Goal: Task Accomplishment & Management: Manage account settings

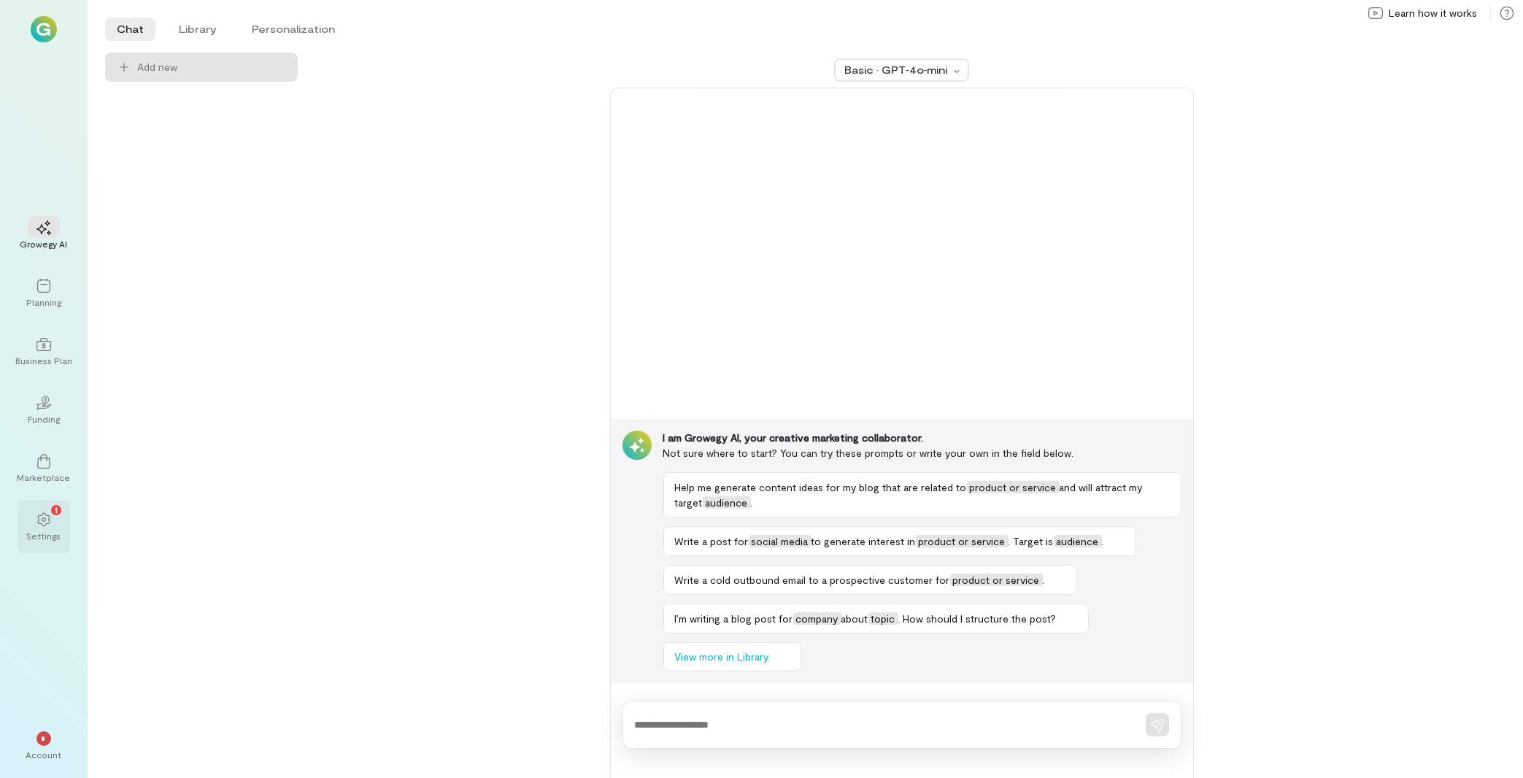
click at [36, 520] on div "1" at bounding box center [44, 519] width 32 height 22
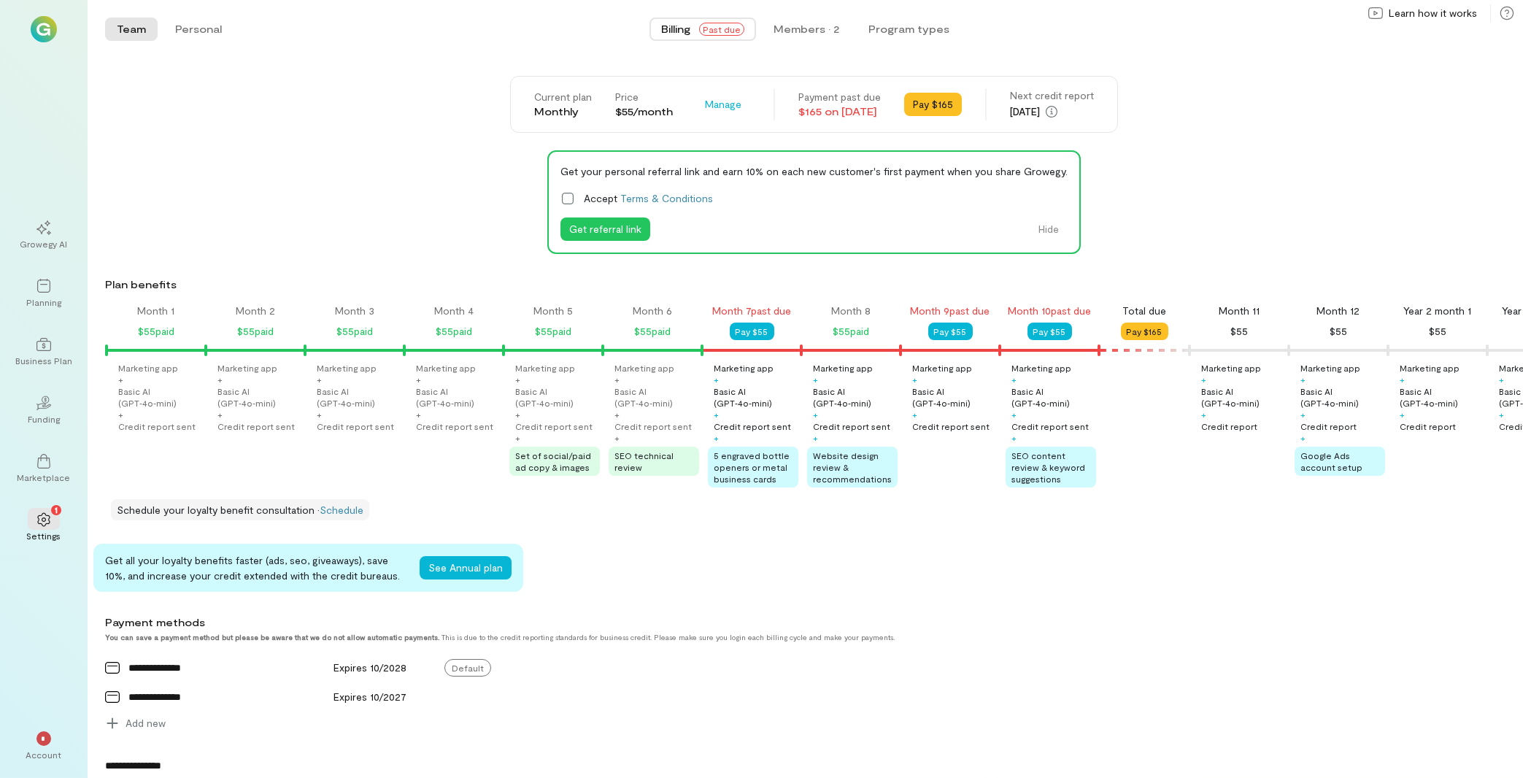
scroll to position [0, 843]
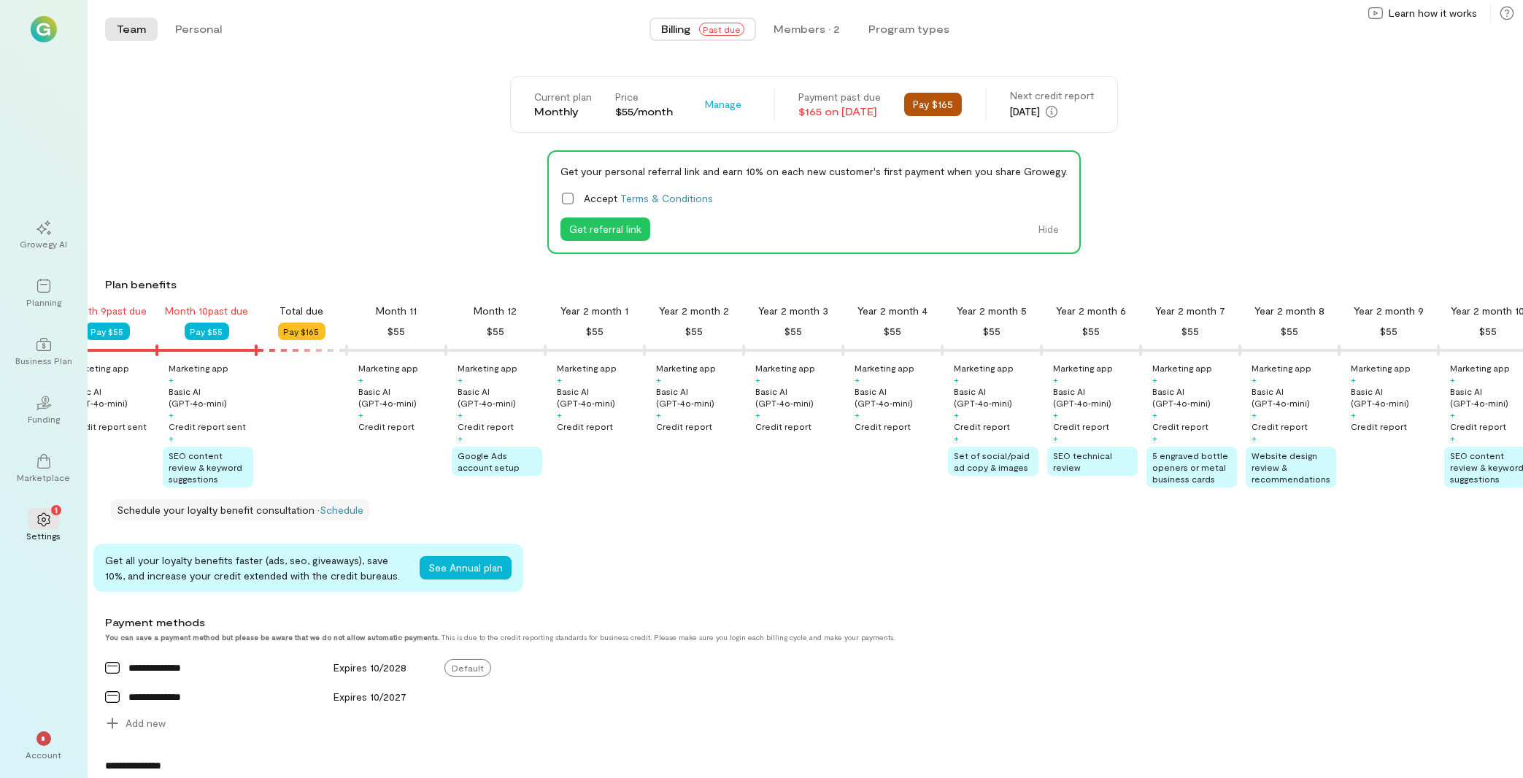
click at [942, 109] on button "Pay $165" at bounding box center [933, 104] width 58 height 23
click at [783, 33] on div "Members · 2" at bounding box center [807, 29] width 66 height 15
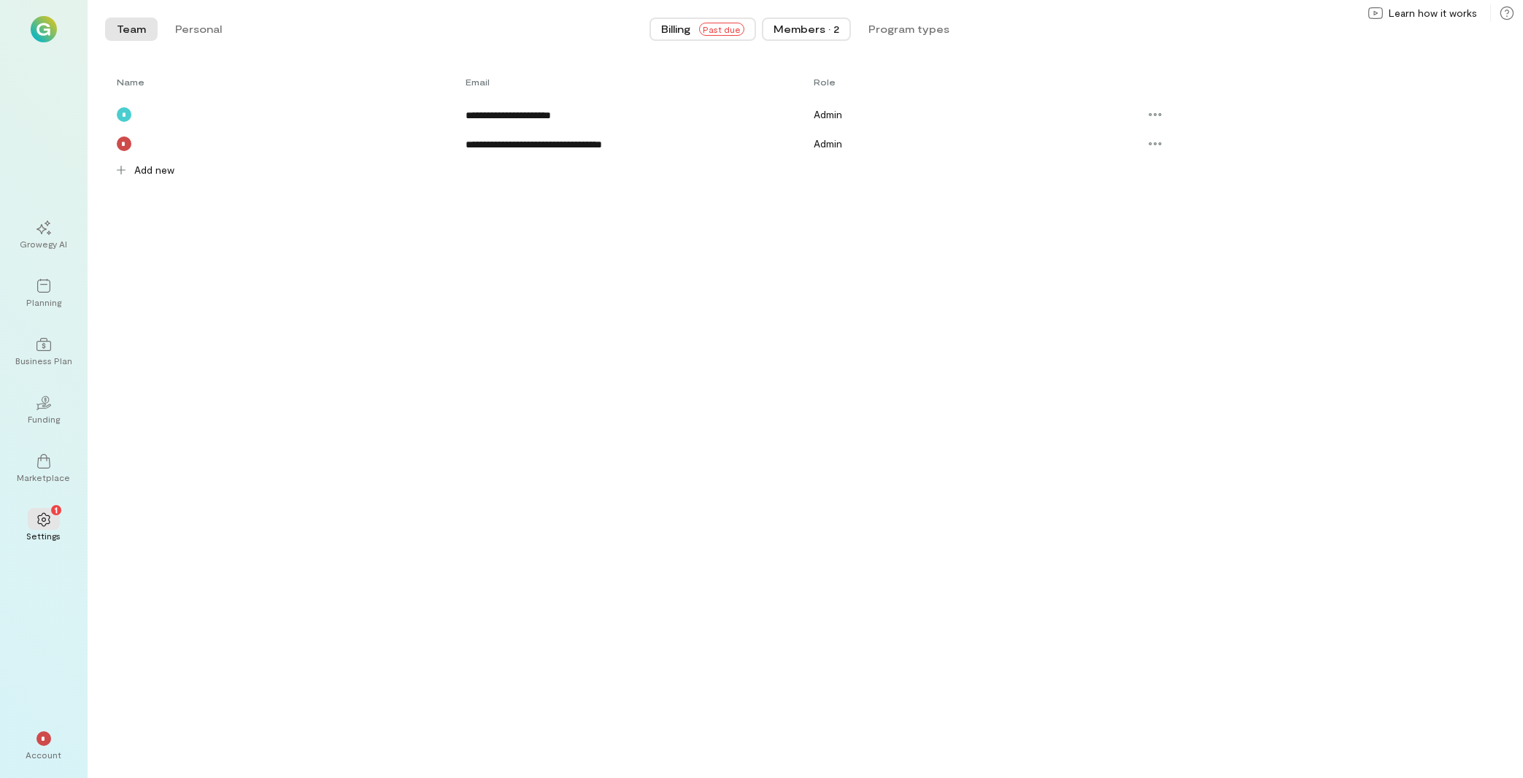
click at [728, 35] on span "Past due" at bounding box center [721, 29] width 45 height 13
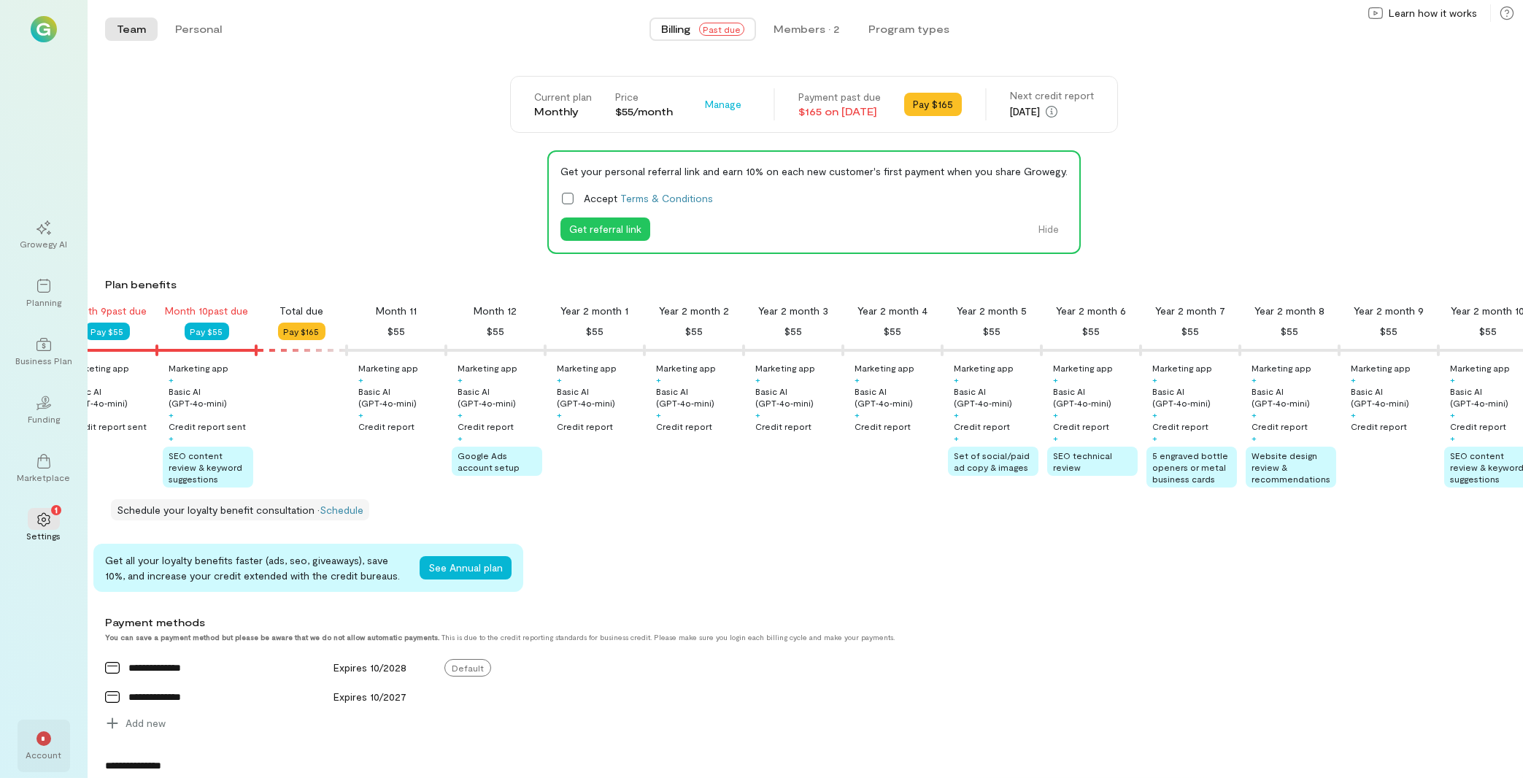
click at [61, 740] on div "* Account" at bounding box center [44, 746] width 53 height 53
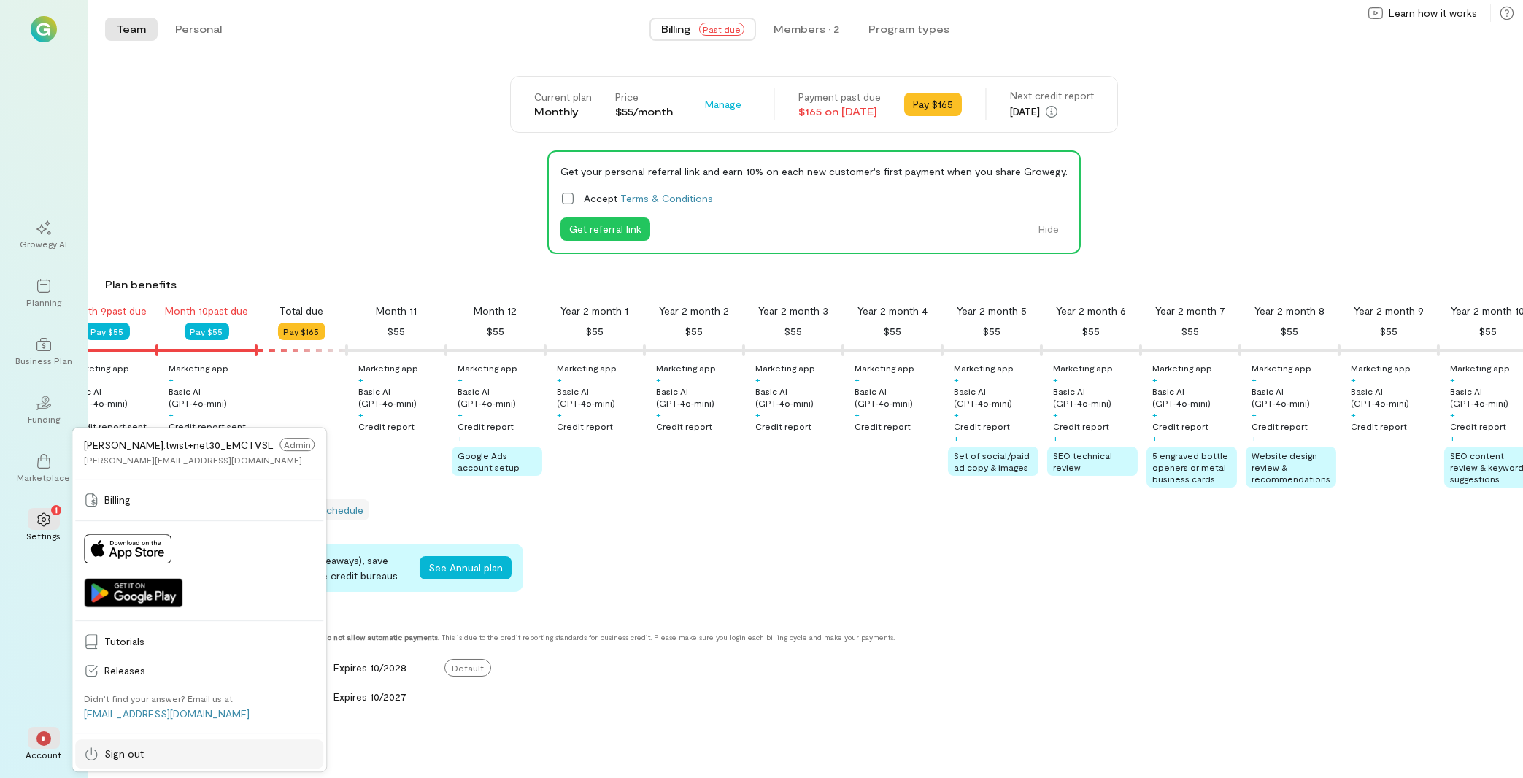
click at [117, 758] on span "Sign out" at bounding box center [209, 754] width 210 height 15
